Goal: Entertainment & Leisure: Consume media (video, audio)

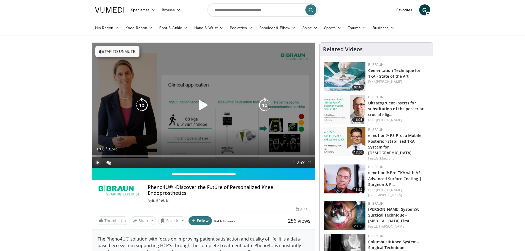
click at [96, 163] on span "Video Player" at bounding box center [97, 162] width 11 height 11
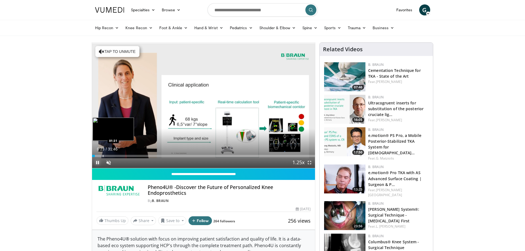
click at [103, 156] on div "Progress Bar" at bounding box center [103, 156] width 1 height 2
click at [117, 155] on div "Progress Bar" at bounding box center [117, 156] width 1 height 2
click at [133, 157] on div "Progress Bar" at bounding box center [133, 156] width 1 height 2
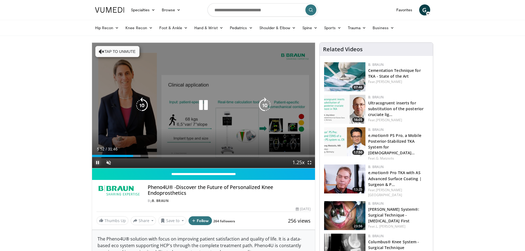
click at [148, 157] on div "Loaded : 21.85% 05:52 06:16" at bounding box center [203, 156] width 223 height 2
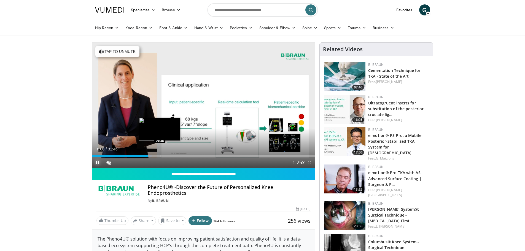
click at [160, 157] on div "Progress Bar" at bounding box center [160, 156] width 1 height 2
click at [173, 158] on div "Current Time 9:37 / Duration 31:46 Pause Skip Backward Skip Forward Unmute 0% L…" at bounding box center [203, 162] width 223 height 11
click at [170, 155] on div "Progress Bar" at bounding box center [170, 156] width 1 height 2
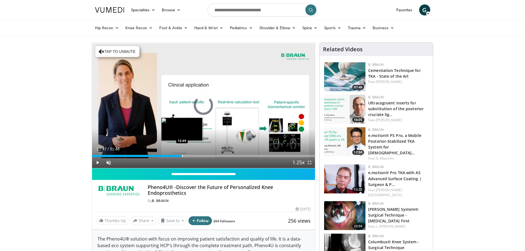
click at [182, 155] on div "Progress Bar" at bounding box center [182, 156] width 1 height 2
click at [189, 156] on div "Progress Bar" at bounding box center [189, 156] width 1 height 2
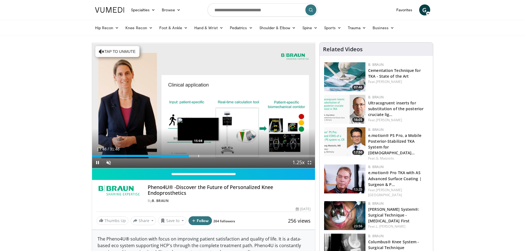
click at [198, 156] on div "Progress Bar" at bounding box center [198, 156] width 1 height 2
click at [211, 157] on div "Current Time 15:09 / Duration 31:46 Pause Skip Backward Skip Forward Unmute 0% …" at bounding box center [203, 162] width 223 height 11
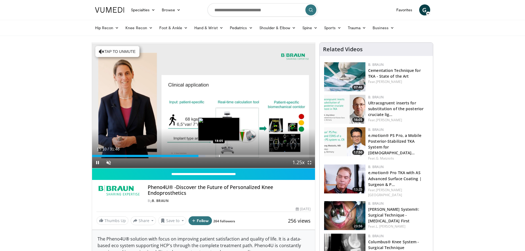
click at [219, 157] on div "Progress Bar" at bounding box center [219, 156] width 1 height 2
click at [99, 162] on span "Video Player" at bounding box center [97, 162] width 11 height 11
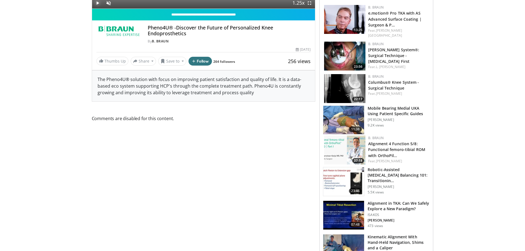
scroll to position [165, 0]
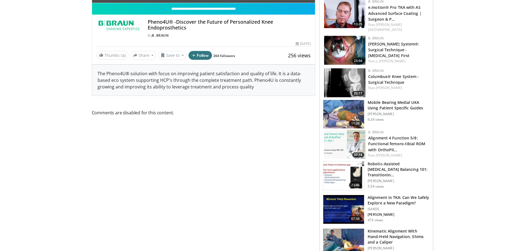
click at [210, 87] on div "The Pheno4U® solution with focus on improving patient satisfaction and quality …" at bounding box center [203, 80] width 223 height 31
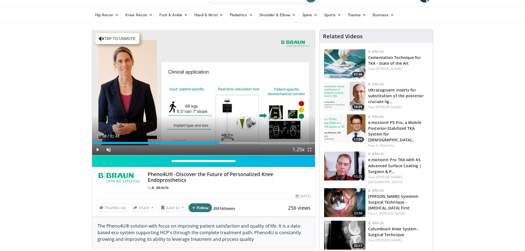
scroll to position [0, 0]
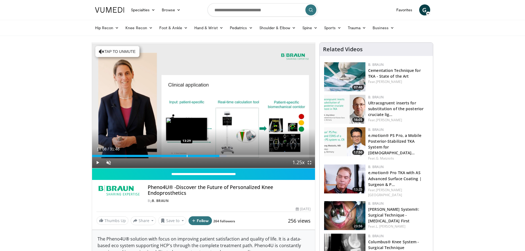
click at [186, 155] on div "Loaded : 60.32% 18:08 13:29" at bounding box center [203, 156] width 223 height 2
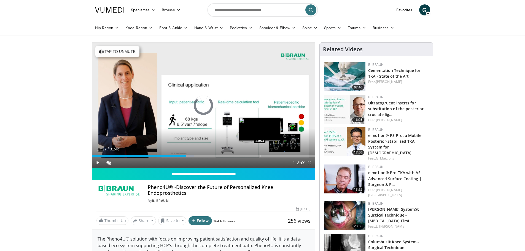
click at [260, 155] on div "Progress Bar" at bounding box center [260, 156] width 1 height 2
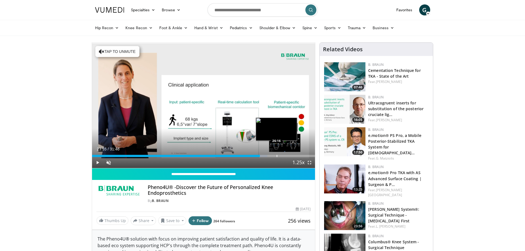
click at [277, 154] on div "Loaded : 78.57% 23:55 26:16" at bounding box center [203, 154] width 223 height 5
click at [289, 156] on div "Progress Bar" at bounding box center [289, 156] width 1 height 2
click at [300, 154] on div "Loaded : 90.01% 28:02 29:41" at bounding box center [203, 154] width 223 height 5
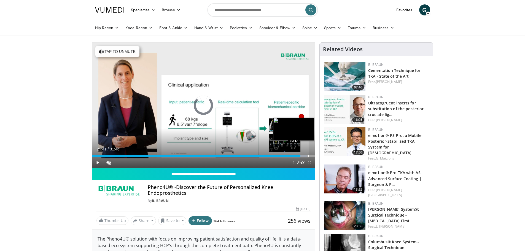
click at [308, 155] on div "Progress Bar" at bounding box center [308, 156] width 1 height 2
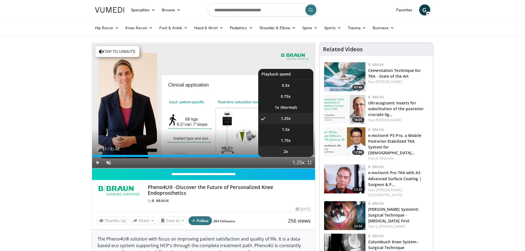
click at [293, 155] on li "2x" at bounding box center [285, 151] width 55 height 11
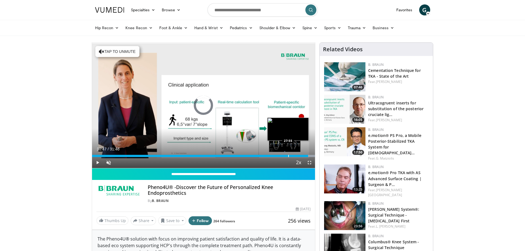
click at [288, 156] on div "30:47" at bounding box center [200, 156] width 216 height 2
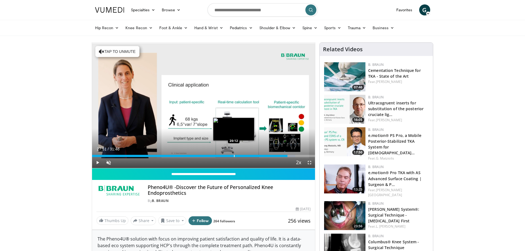
click at [234, 155] on div "Progress Bar" at bounding box center [234, 156] width 1 height 2
click at [230, 155] on div "Progress Bar" at bounding box center [230, 156] width 1 height 2
